Goal: Information Seeking & Learning: Learn about a topic

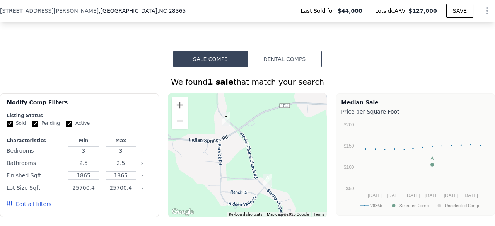
scroll to position [519, 0]
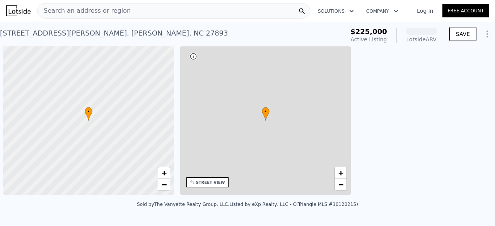
scroll to position [0, 3]
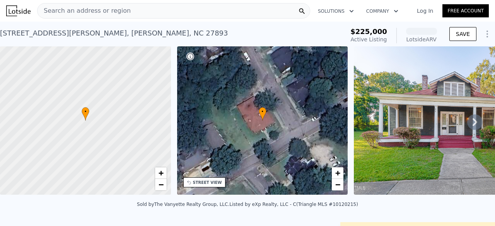
click at [176, 206] on div "Sold by The Vanyette Realty Group, LLC . Listed by eXp Realty, LLC - C (Triangl…" at bounding box center [247, 206] width 495 height 19
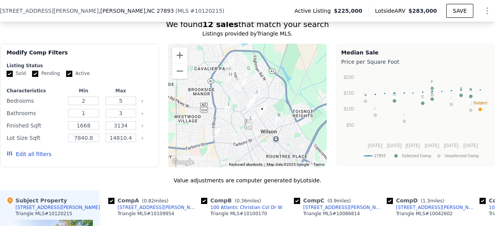
scroll to position [687, 0]
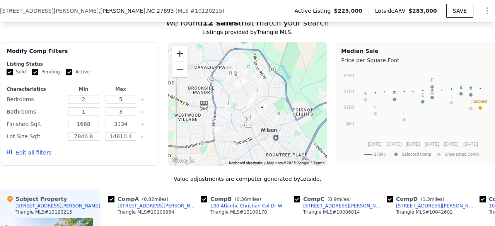
click at [176, 53] on button "Zoom in" at bounding box center [179, 53] width 15 height 15
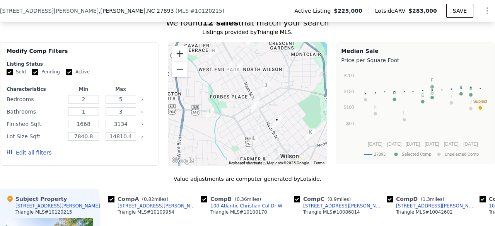
click at [176, 53] on button "Zoom in" at bounding box center [179, 53] width 15 height 15
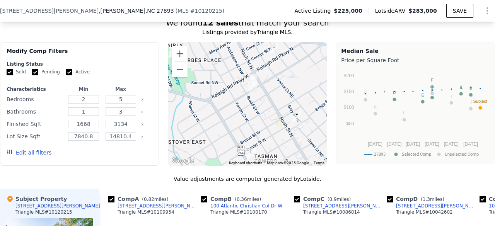
drag, startPoint x: 231, startPoint y: 125, endPoint x: 220, endPoint y: 94, distance: 32.4
click at [220, 94] on div at bounding box center [247, 104] width 159 height 124
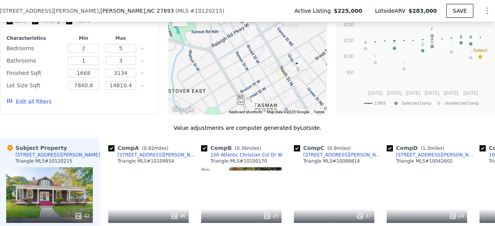
scroll to position [724, 0]
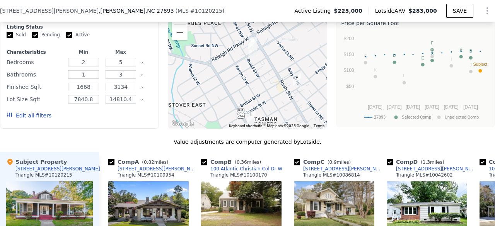
click at [252, 53] on img "100 Atlantic Christian Col Dr W" at bounding box center [252, 43] width 15 height 19
click at [250, 51] on img "100 Atlantic Christian Col Dr W" at bounding box center [252, 43] width 15 height 19
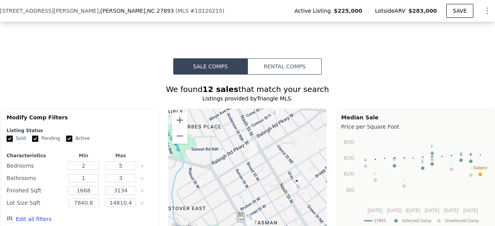
scroll to position [601, 0]
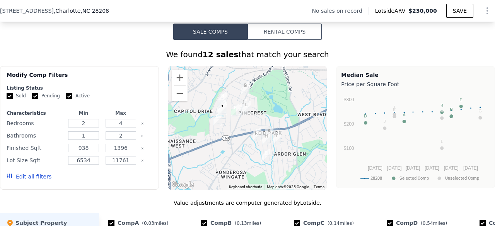
scroll to position [594, 0]
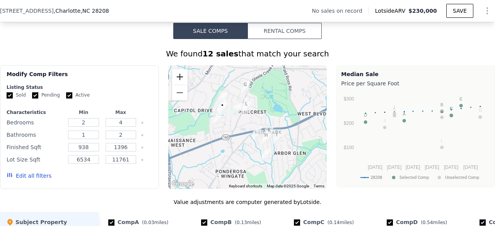
click at [178, 70] on button "Zoom in" at bounding box center [179, 76] width 15 height 15
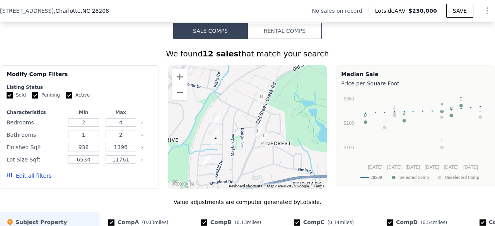
drag, startPoint x: 234, startPoint y: 133, endPoint x: 243, endPoint y: 163, distance: 31.2
click at [243, 163] on div at bounding box center [247, 127] width 159 height 124
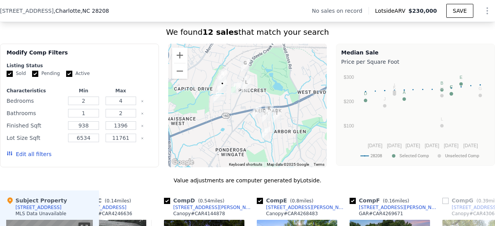
scroll to position [615, 0]
click at [175, 51] on button "Zoom in" at bounding box center [179, 55] width 15 height 15
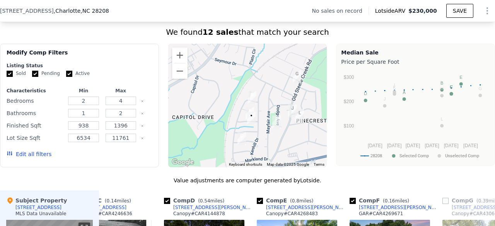
drag, startPoint x: 199, startPoint y: 119, endPoint x: 255, endPoint y: 164, distance: 72.0
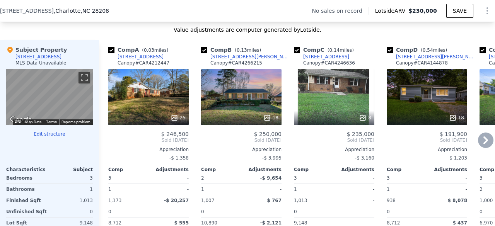
scroll to position [766, 0]
click at [152, 97] on div "25" at bounding box center [148, 97] width 80 height 56
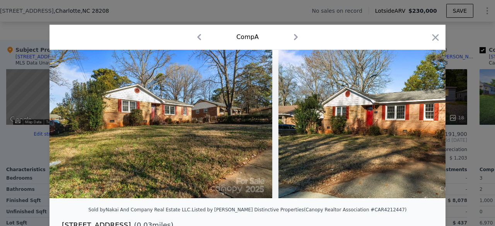
click at [199, 148] on img at bounding box center [160, 124] width 223 height 148
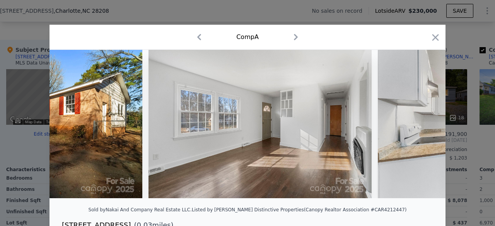
scroll to position [0, 603]
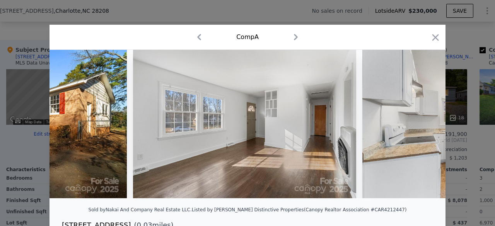
click at [424, 126] on icon at bounding box center [425, 124] width 5 height 8
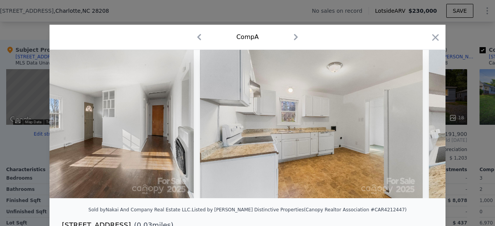
scroll to position [0, 788]
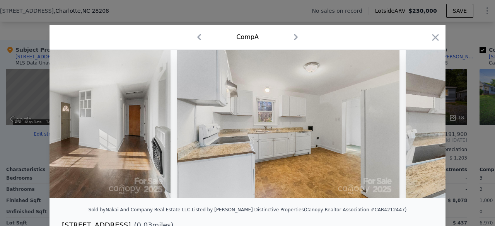
click at [424, 126] on icon at bounding box center [425, 124] width 5 height 8
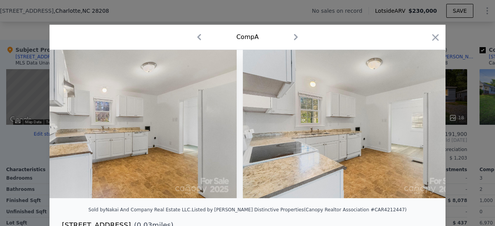
scroll to position [0, 974]
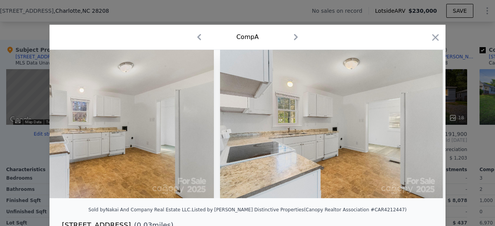
click at [424, 126] on icon at bounding box center [425, 124] width 5 height 8
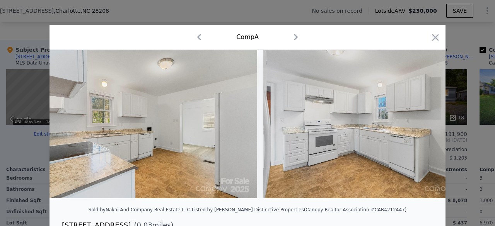
click at [424, 126] on icon at bounding box center [425, 124] width 5 height 8
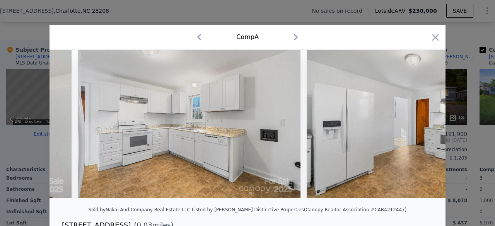
click at [424, 126] on img at bounding box center [417, 124] width 223 height 148
click at [426, 123] on icon at bounding box center [424, 123] width 15 height 15
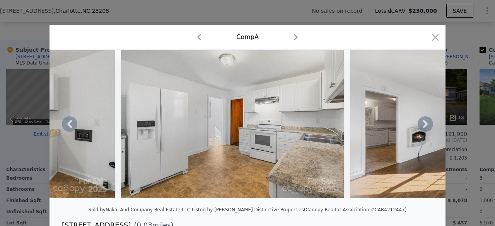
click at [420, 129] on icon at bounding box center [424, 123] width 15 height 15
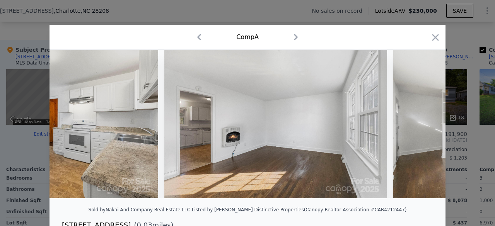
click at [420, 129] on img at bounding box center [504, 124] width 223 height 148
click at [423, 127] on icon at bounding box center [425, 124] width 5 height 8
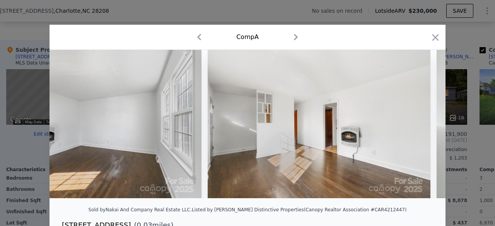
click at [423, 127] on img at bounding box center [319, 124] width 223 height 148
click at [423, 127] on icon at bounding box center [425, 124] width 5 height 8
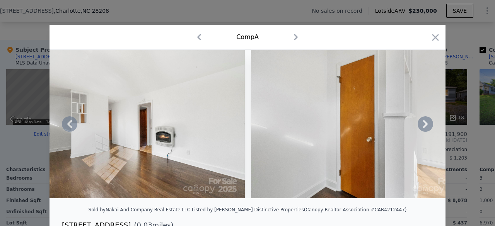
click at [423, 127] on icon at bounding box center [425, 124] width 5 height 8
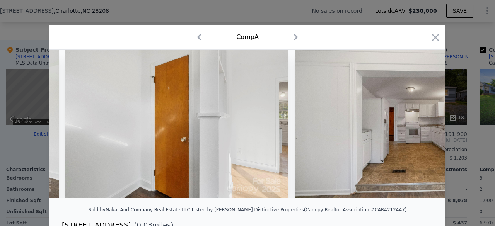
click at [423, 127] on div at bounding box center [247, 124] width 396 height 148
click at [423, 127] on icon at bounding box center [425, 124] width 5 height 8
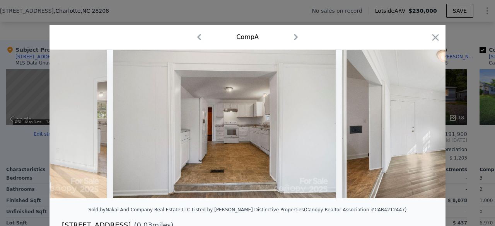
scroll to position [0, 2458]
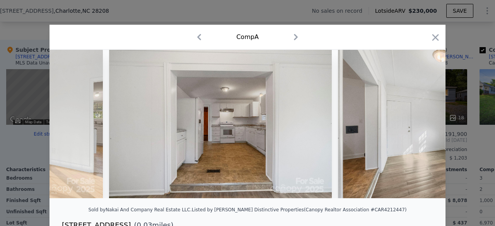
click at [423, 127] on div at bounding box center [247, 124] width 396 height 148
click at [423, 127] on icon at bounding box center [425, 124] width 5 height 8
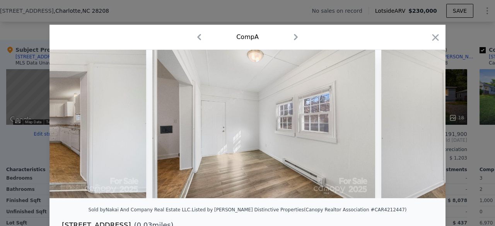
click at [423, 127] on img at bounding box center [492, 124] width 223 height 148
click at [423, 127] on icon at bounding box center [425, 124] width 5 height 8
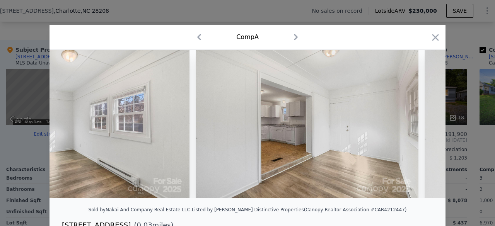
click at [423, 127] on icon at bounding box center [425, 124] width 5 height 8
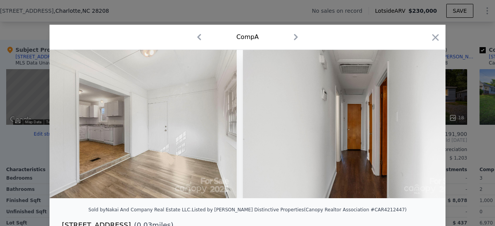
scroll to position [0, 3015]
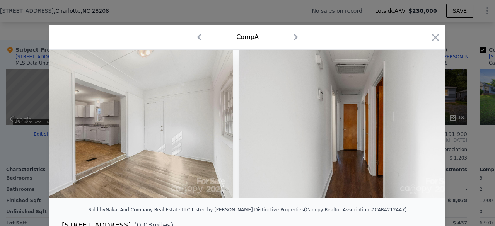
click at [423, 127] on img at bounding box center [350, 124] width 223 height 148
click at [423, 127] on icon at bounding box center [425, 124] width 5 height 8
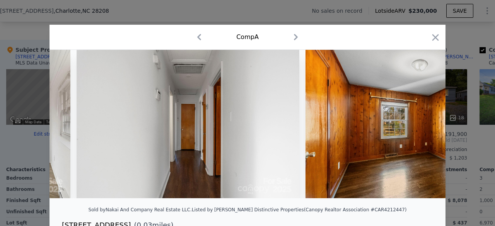
scroll to position [0, 3200]
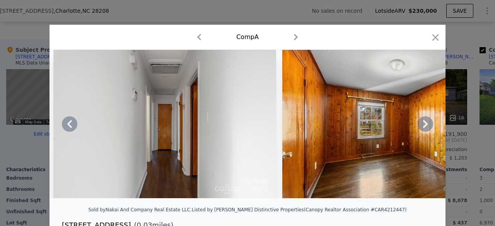
click at [423, 127] on icon at bounding box center [425, 124] width 5 height 8
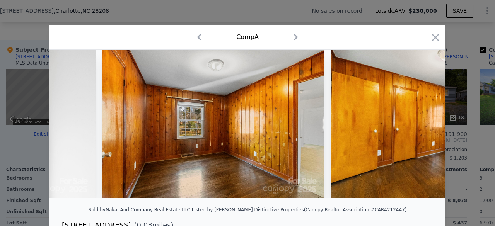
scroll to position [0, 3386]
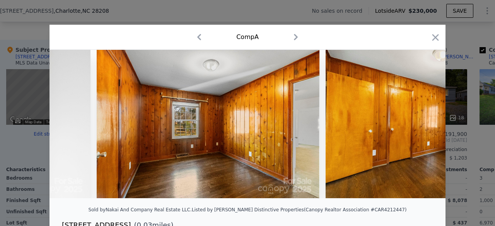
click at [423, 127] on img at bounding box center [436, 124] width 223 height 148
click at [423, 127] on icon at bounding box center [425, 124] width 5 height 8
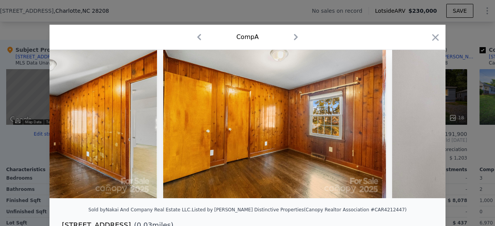
scroll to position [0, 3571]
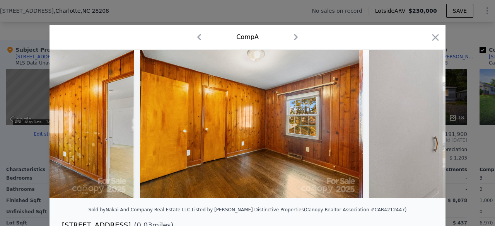
click at [423, 127] on img at bounding box center [480, 124] width 223 height 148
click at [423, 127] on icon at bounding box center [425, 124] width 5 height 8
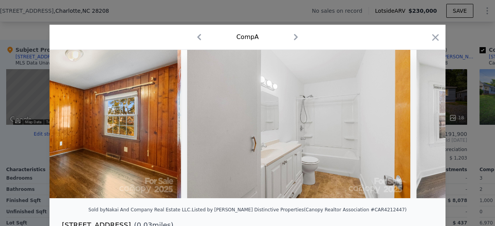
scroll to position [0, 3757]
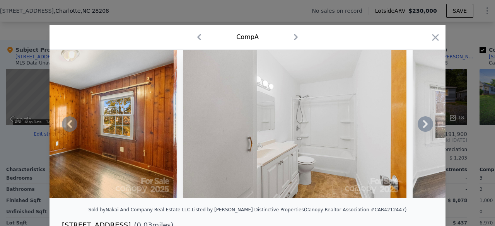
click at [423, 128] on icon at bounding box center [425, 124] width 5 height 8
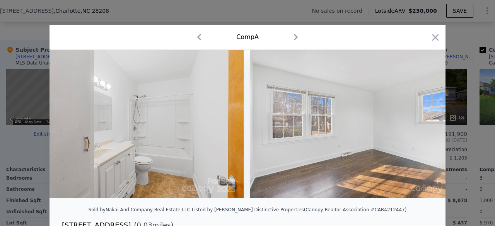
scroll to position [0, 3942]
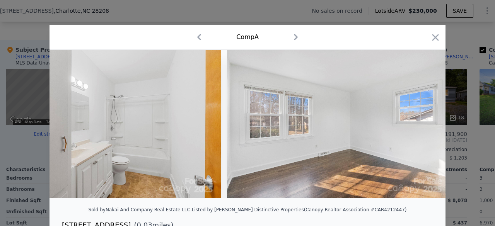
click at [421, 128] on img at bounding box center [338, 124] width 223 height 148
click at [432, 38] on icon "button" at bounding box center [435, 37] width 11 height 11
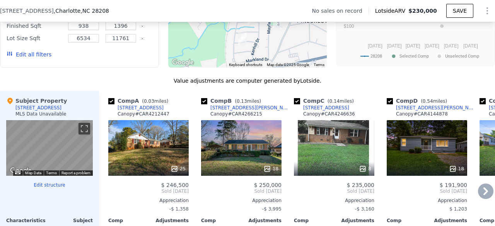
scroll to position [717, 0]
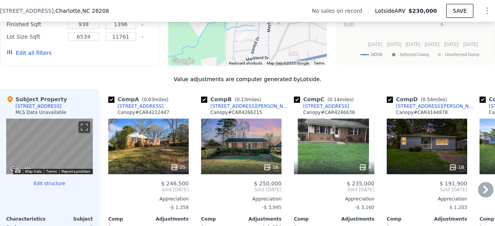
click at [139, 145] on div "25" at bounding box center [148, 147] width 80 height 56
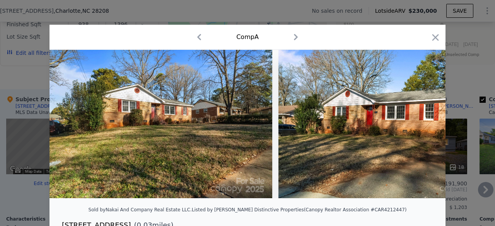
click at [139, 145] on img at bounding box center [160, 124] width 223 height 148
click at [430, 38] on icon "button" at bounding box center [435, 37] width 11 height 11
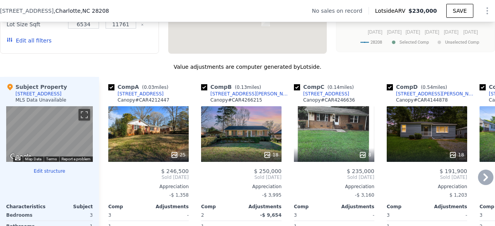
scroll to position [729, 0]
click at [153, 91] on div "2816 Wedgefield Dr" at bounding box center [140, 94] width 46 height 6
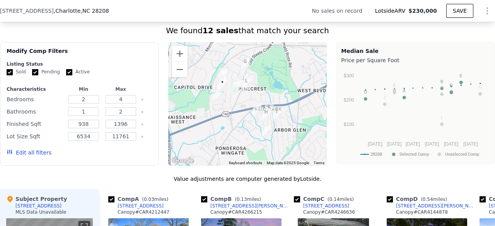
scroll to position [618, 0]
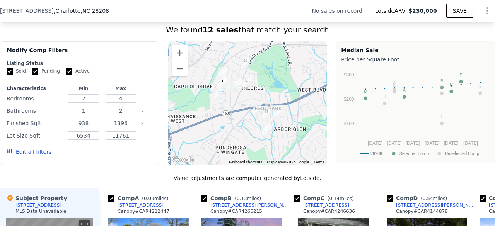
click at [105, 10] on div "2813 Wedgefield Dr , Charlotte , NC 28208" at bounding box center [57, 11] width 115 height 8
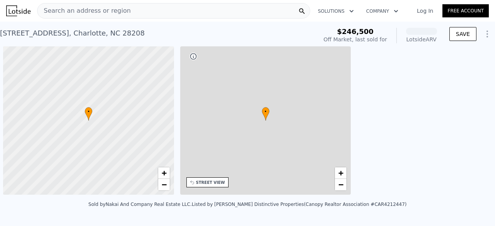
scroll to position [0, 3]
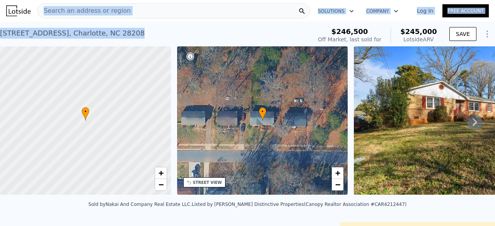
drag, startPoint x: 133, startPoint y: 34, endPoint x: 39, endPoint y: 14, distance: 96.3
click at [12, 31] on div "2816 Wedgefield Dr , Charlotte , NC 28208" at bounding box center [72, 33] width 145 height 11
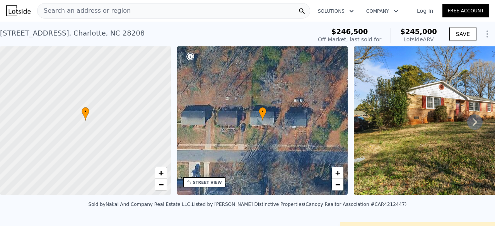
click at [10, 33] on div "2816 Wedgefield Dr , Charlotte , NC 28208" at bounding box center [72, 33] width 145 height 11
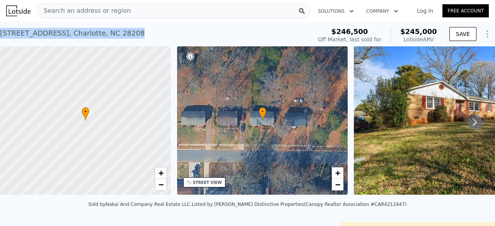
click at [10, 33] on div "2816 Wedgefield Dr , Charlotte , NC 28208" at bounding box center [72, 33] width 145 height 11
copy div "2816 Wedgefield Dr , Charlotte , NC 28208 Sold Feb 2025 for $246,500 (~ARV $245…"
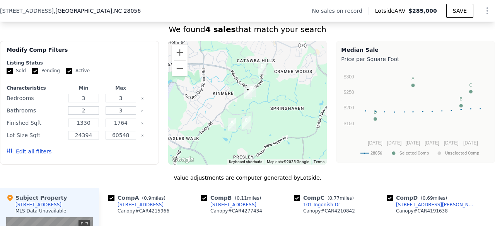
scroll to position [577, 0]
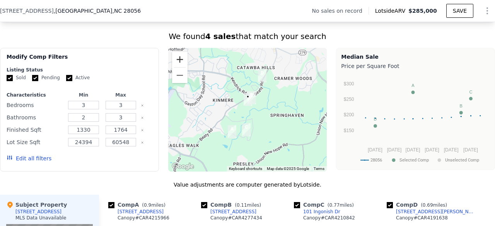
click at [176, 65] on button "Zoom in" at bounding box center [179, 59] width 15 height 15
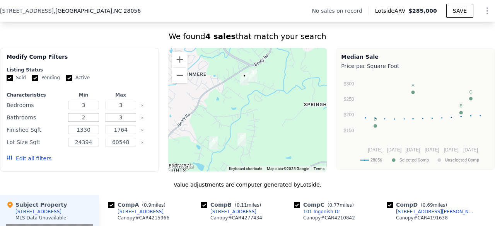
drag, startPoint x: 206, startPoint y: 137, endPoint x: 203, endPoint y: 117, distance: 20.1
click at [203, 117] on div at bounding box center [247, 110] width 159 height 124
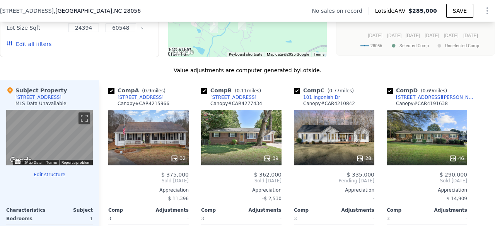
scroll to position [691, 0]
